Goal: Task Accomplishment & Management: Use online tool/utility

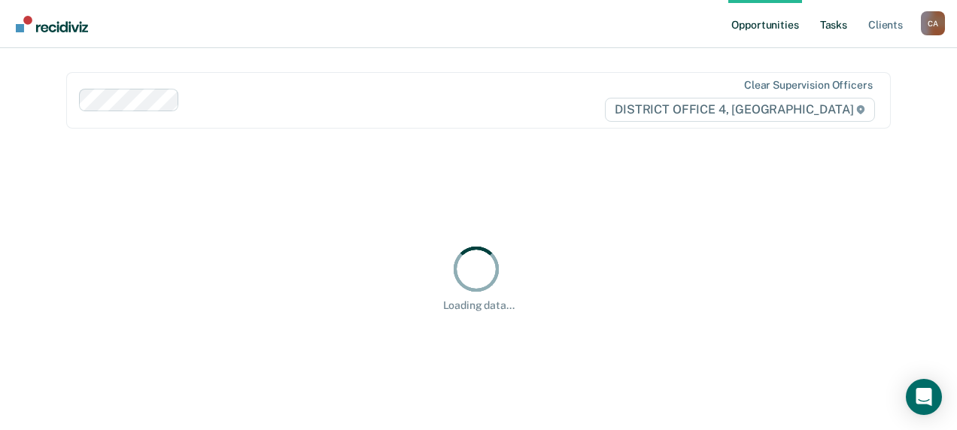
click at [832, 21] on link "Tasks" at bounding box center [833, 24] width 33 height 48
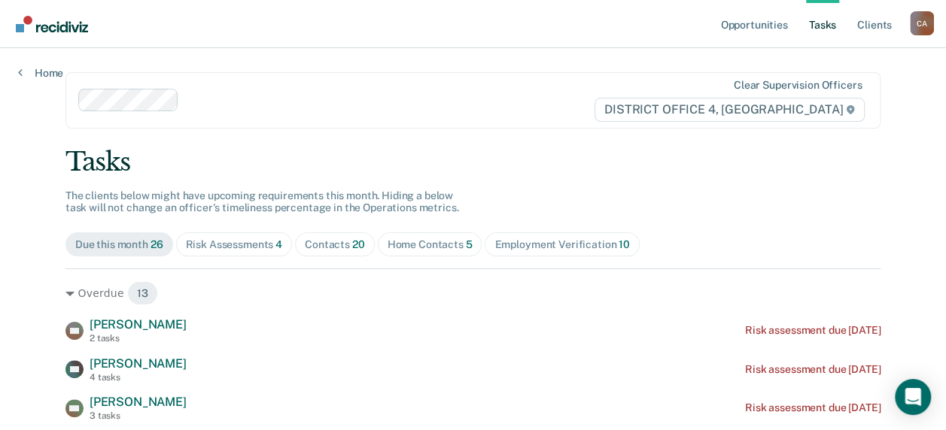
click at [415, 244] on div "Home Contacts 5" at bounding box center [429, 245] width 85 height 13
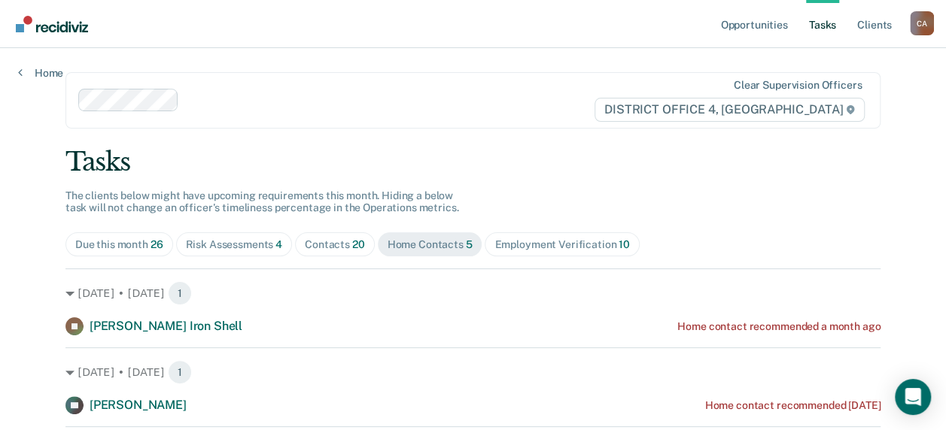
click at [551, 245] on div "Employment Verification 10" at bounding box center [561, 245] width 135 height 13
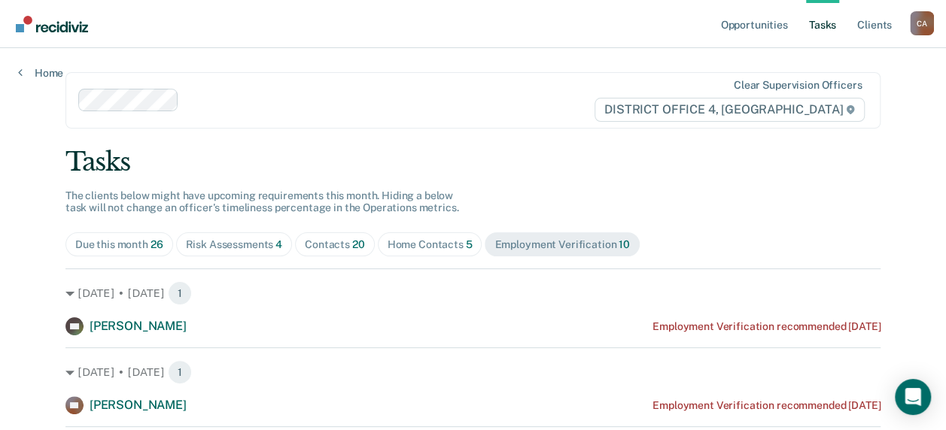
click at [254, 241] on div "Risk Assessments 4" at bounding box center [234, 245] width 97 height 13
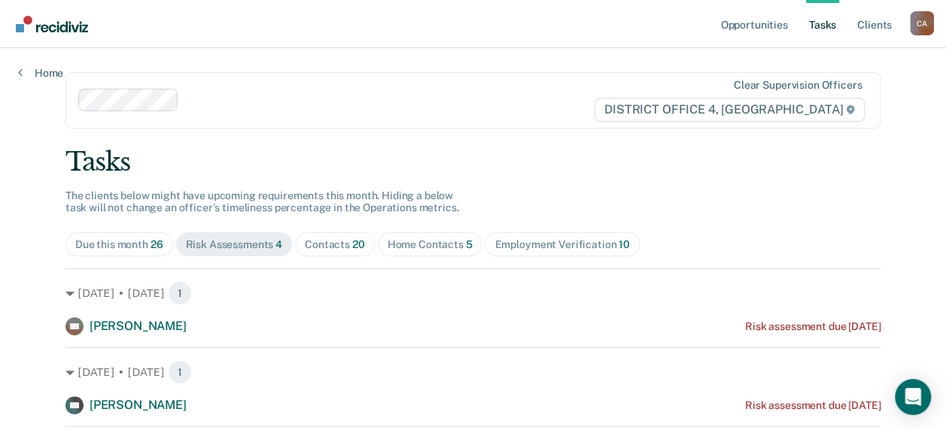
click at [333, 245] on div "Contacts 20" at bounding box center [335, 245] width 60 height 13
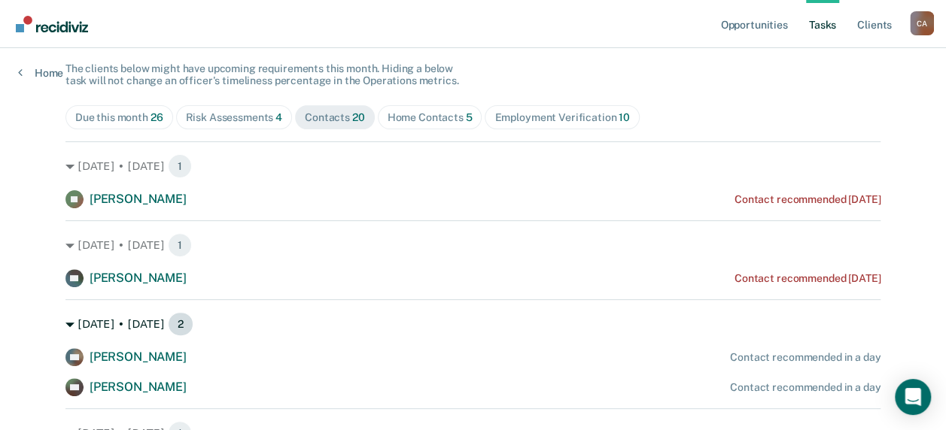
scroll to position [150, 0]
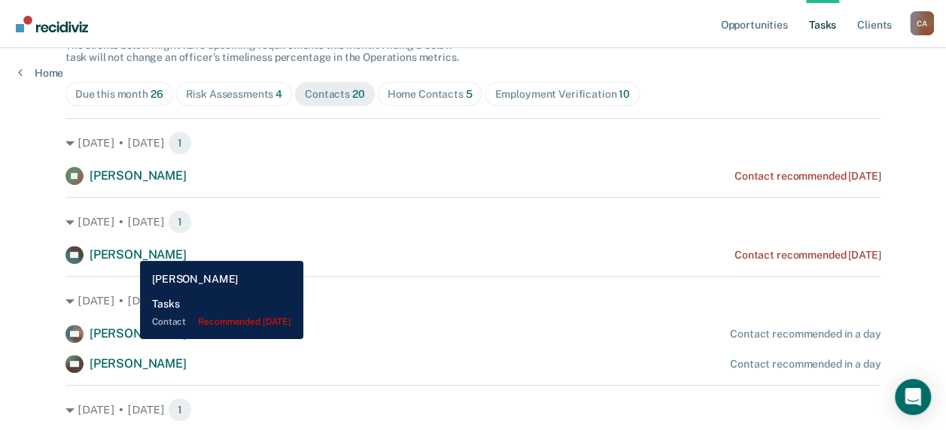
click at [129, 250] on span "[PERSON_NAME]" at bounding box center [138, 255] width 97 height 14
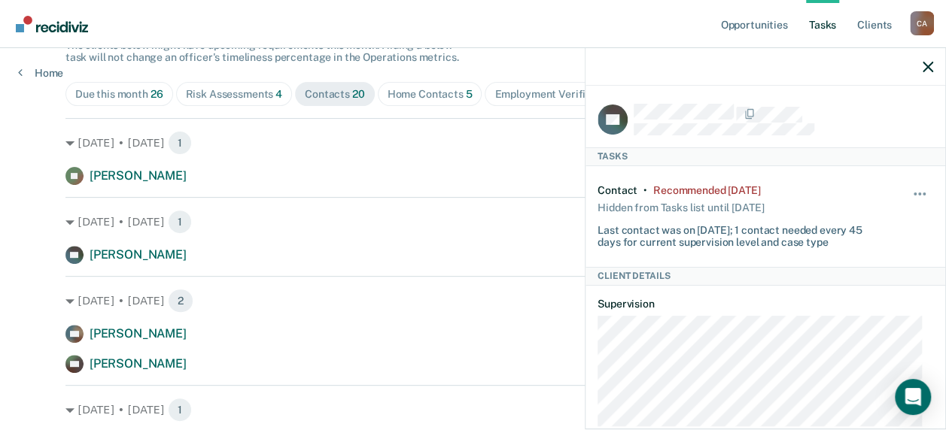
click at [742, 120] on div at bounding box center [783, 120] width 299 height 32
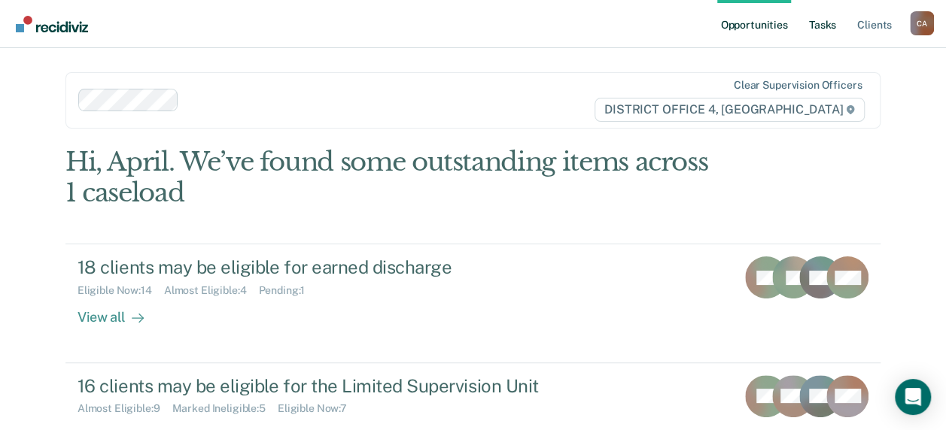
click at [828, 21] on link "Tasks" at bounding box center [822, 24] width 33 height 48
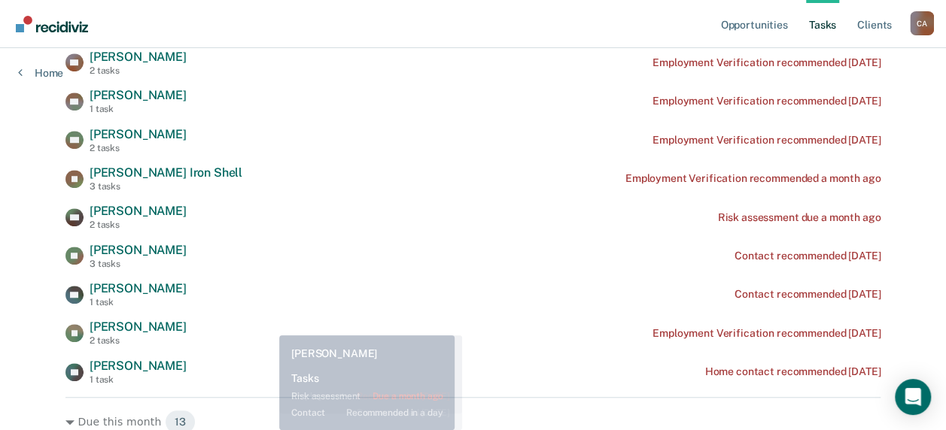
scroll to position [451, 0]
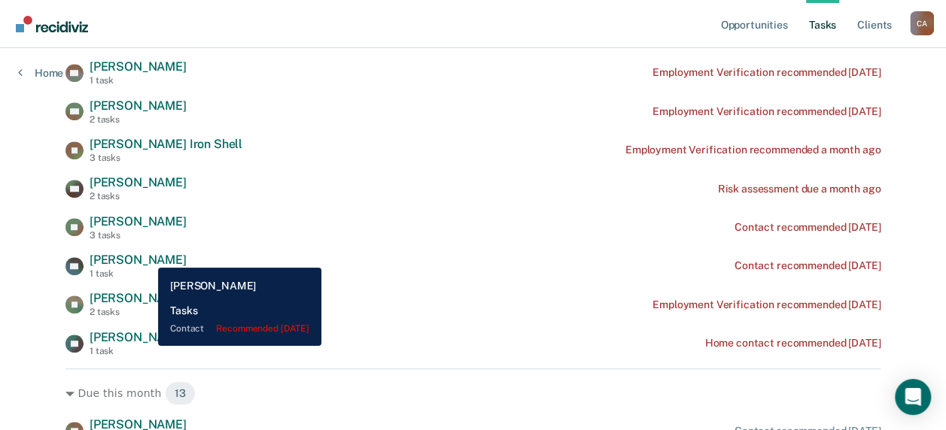
click at [147, 257] on span "[PERSON_NAME]" at bounding box center [138, 260] width 97 height 14
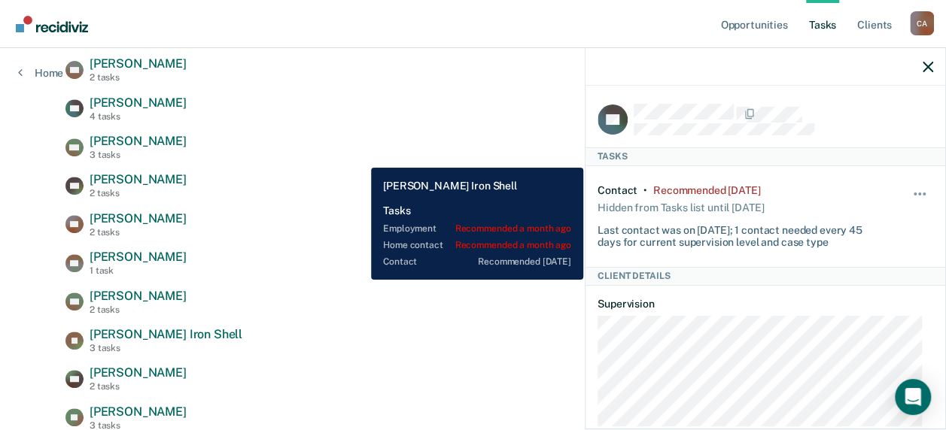
scroll to position [0, 0]
